Goal: Find specific page/section: Find specific page/section

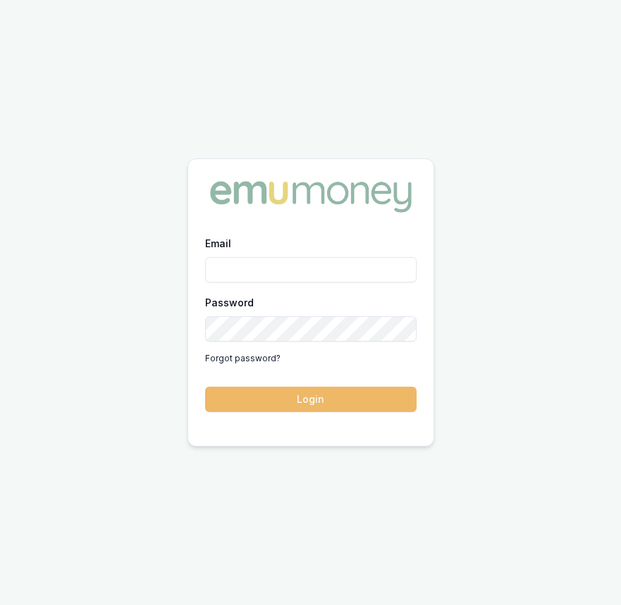
type input "Eujin.ooi@emumoney.com.au"
click at [340, 398] on button "Login" at bounding box center [310, 399] width 211 height 25
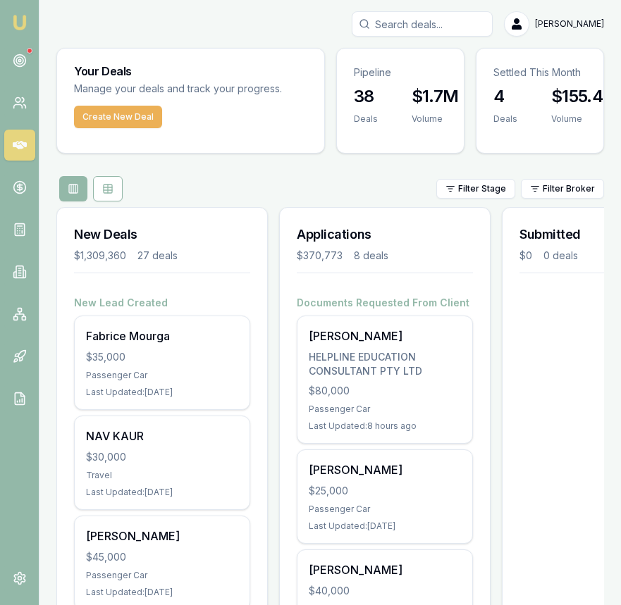
click at [445, 20] on input "Search deals" at bounding box center [422, 23] width 141 height 25
click at [445, 19] on input "Search deals" at bounding box center [422, 23] width 141 height 25
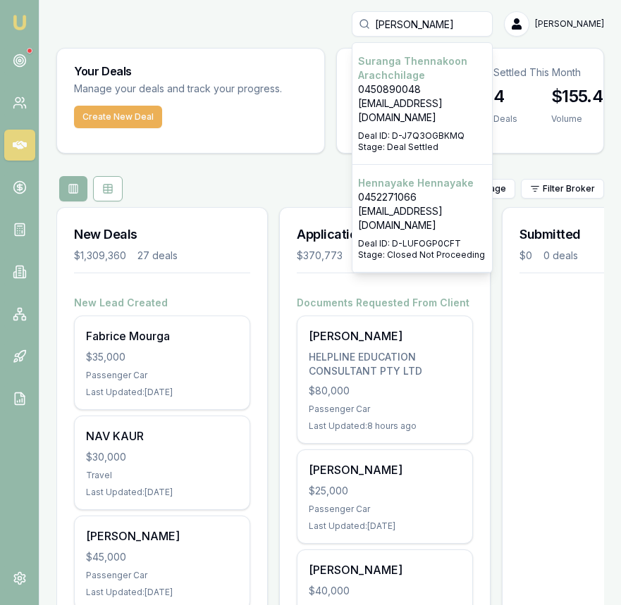
type input "henn"
click at [430, 176] on p "Hennayake Hennayake" at bounding box center [422, 183] width 128 height 14
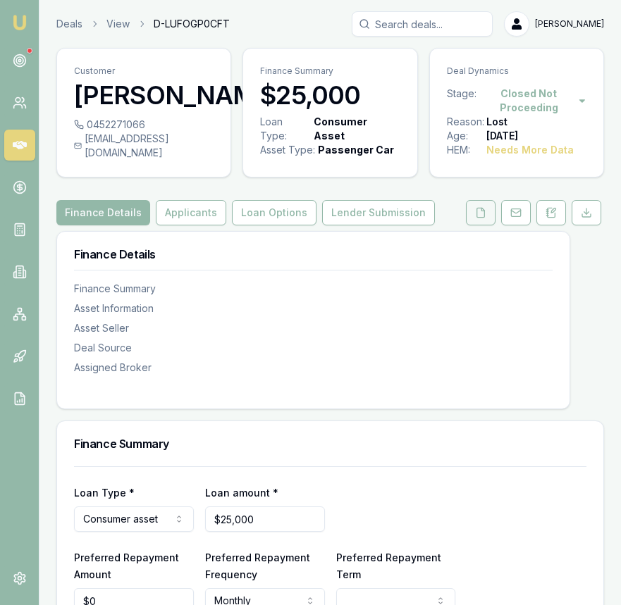
click at [477, 219] on icon at bounding box center [480, 212] width 11 height 11
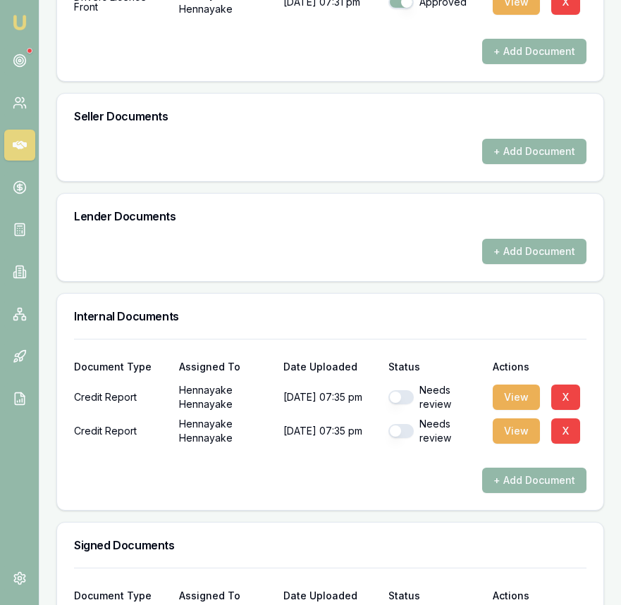
scroll to position [707, 0]
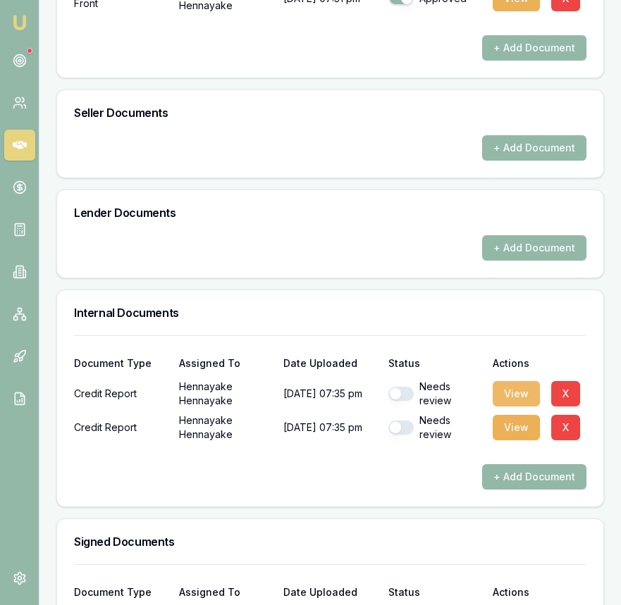
click at [512, 400] on button "View" at bounding box center [516, 393] width 47 height 25
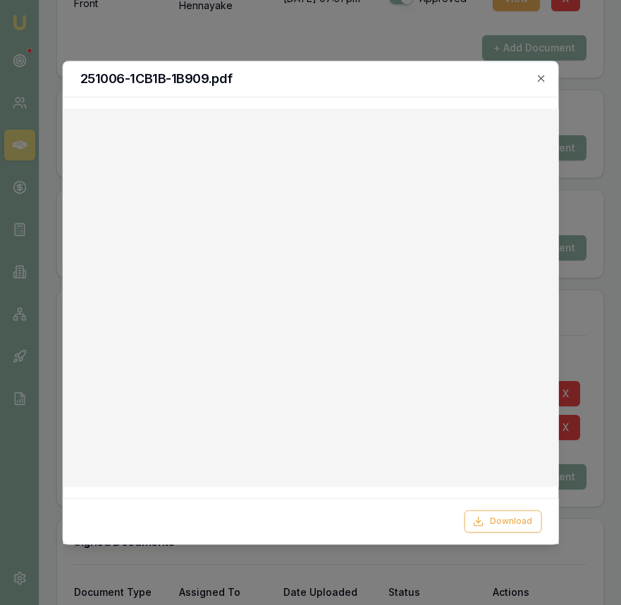
drag, startPoint x: 543, startPoint y: 78, endPoint x: 526, endPoint y: 102, distance: 29.9
click at [543, 78] on icon "button" at bounding box center [541, 78] width 11 height 11
